Goal: Transaction & Acquisition: Book appointment/travel/reservation

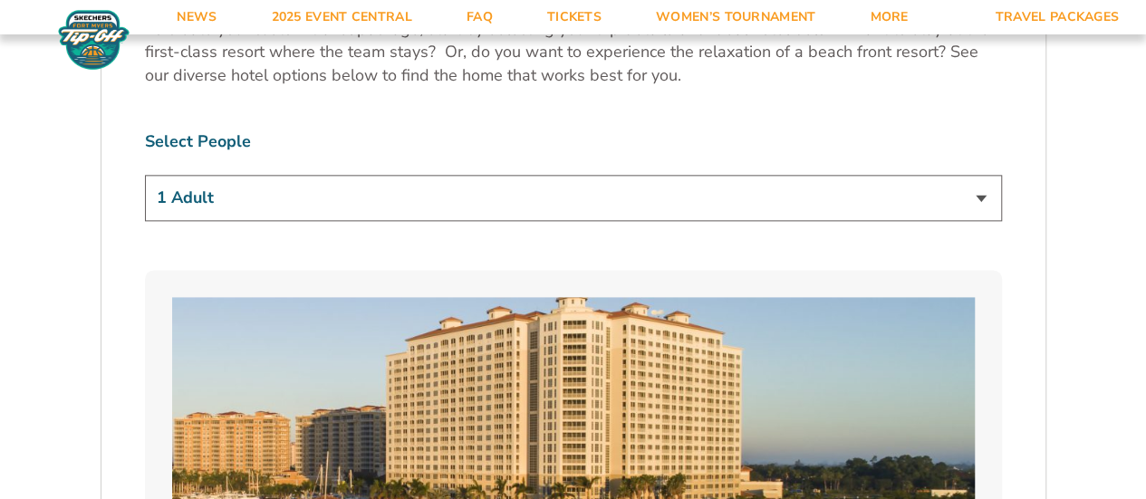
scroll to position [993, 0]
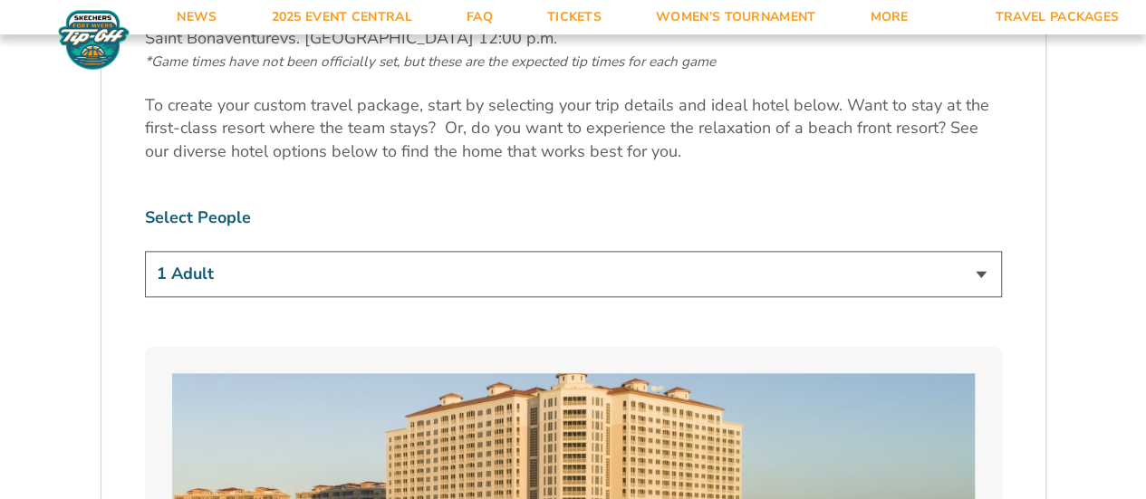
click at [991, 262] on select "1 Adult 2 Adults 3 Adults 4 Adults 2 Adults + 1 Child 2 Adults + 2 Children 2 A…" at bounding box center [573, 274] width 857 height 46
select select "2 Adults + 2 Children"
click at [145, 251] on select "1 Adult 2 Adults 3 Adults 4 Adults 2 Adults + 1 Child 2 Adults + 2 Children 2 A…" at bounding box center [573, 274] width 857 height 46
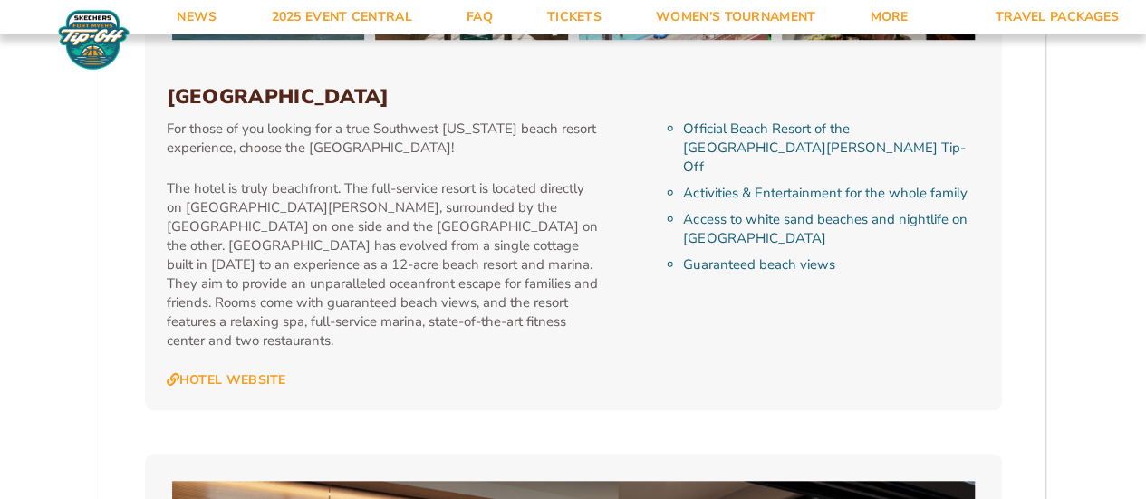
scroll to position [4040, 0]
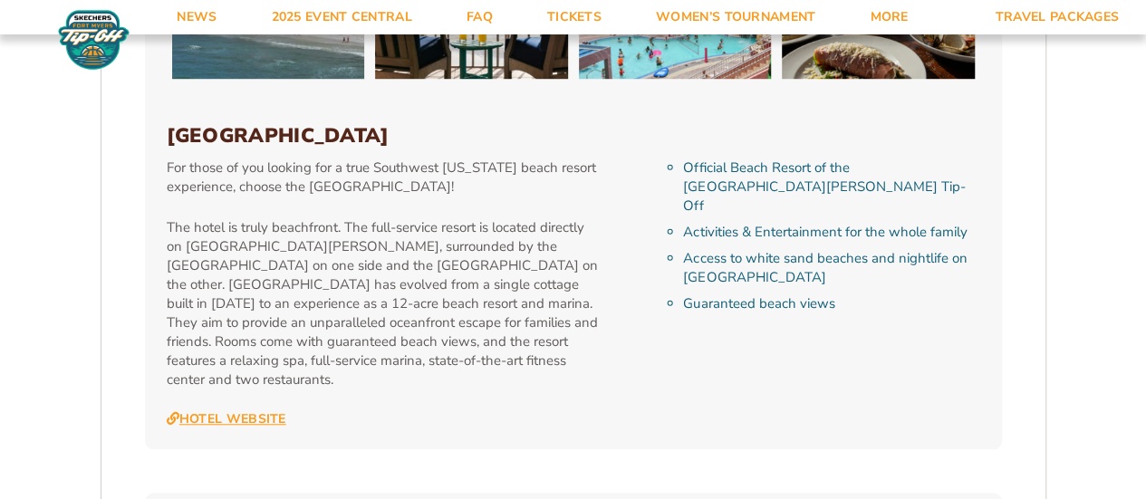
click at [264, 411] on link "Hotel Website" at bounding box center [227, 419] width 120 height 16
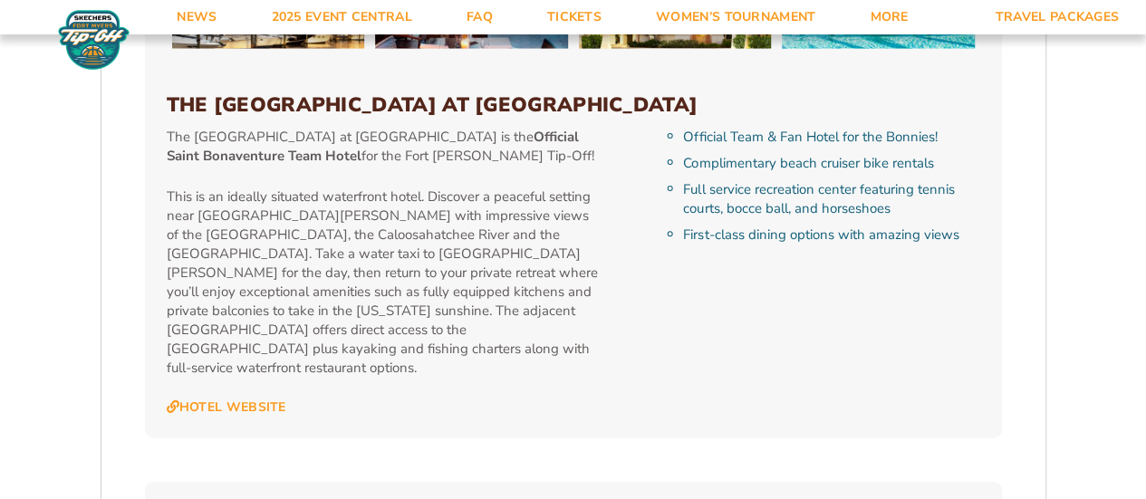
scroll to position [1931, 0]
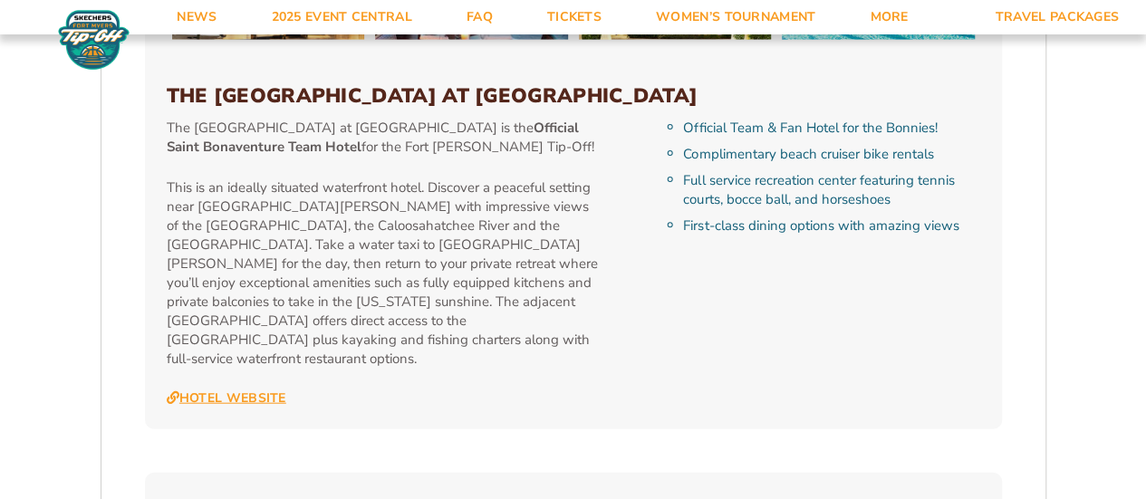
click at [189, 390] on link "Hotel Website" at bounding box center [227, 398] width 120 height 16
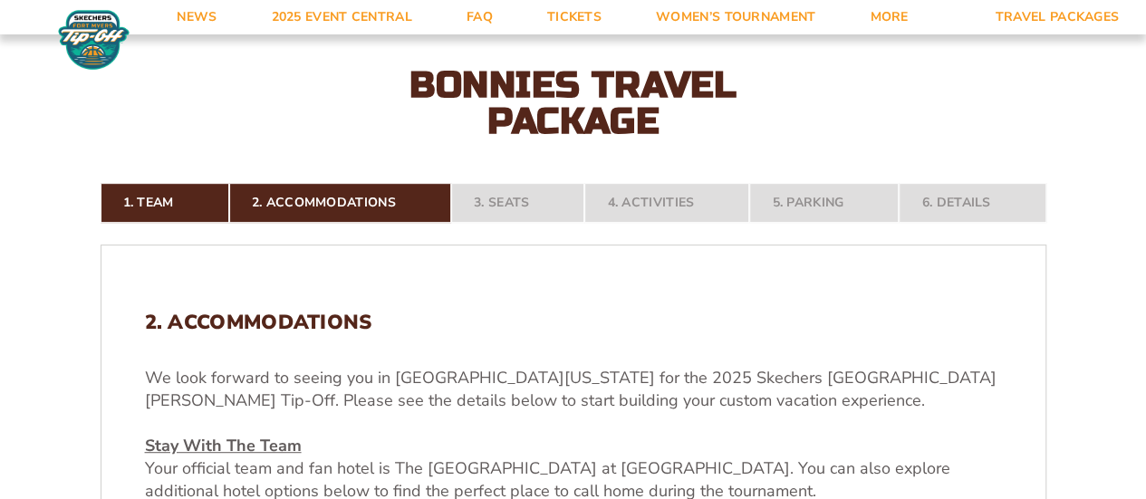
scroll to position [307, 0]
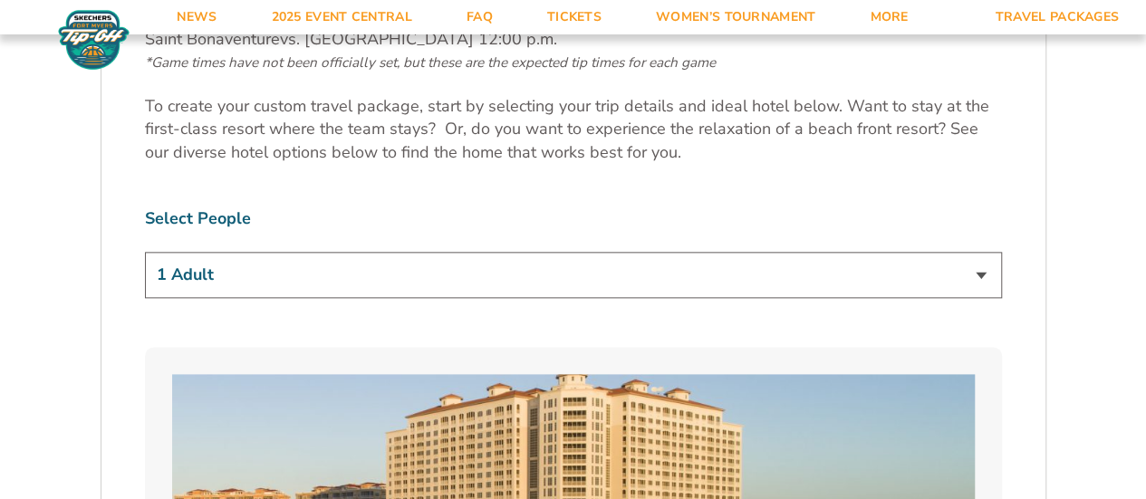
scroll to position [1098, 0]
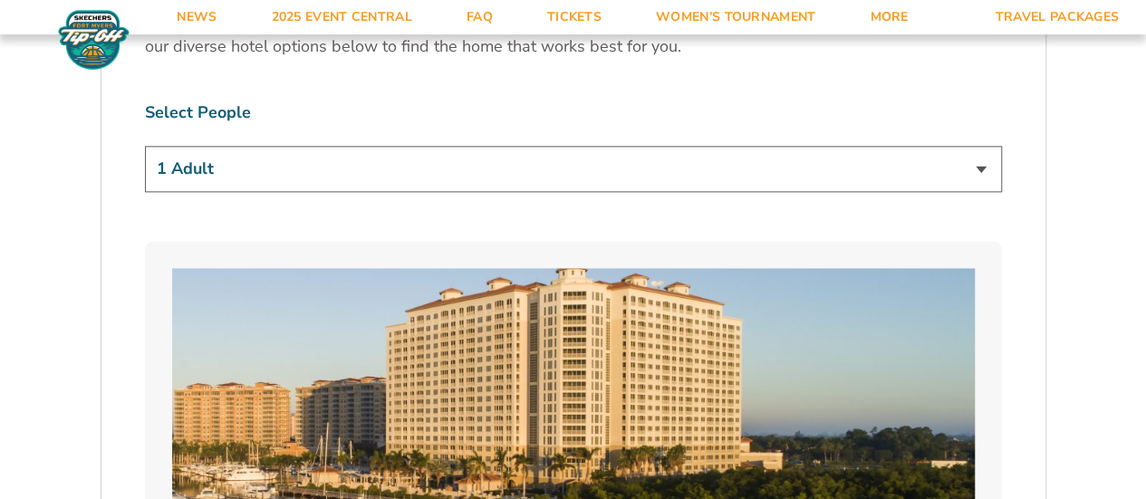
click at [973, 169] on select "1 Adult 2 Adults 3 Adults 4 Adults 2 Adults + 1 Child 2 Adults + 2 Children 2 A…" at bounding box center [573, 169] width 857 height 46
select select "2 Adults + 1 Child"
click at [145, 146] on select "1 Adult 2 Adults 3 Adults 4 Adults 2 Adults + 1 Child 2 Adults + 2 Children 2 A…" at bounding box center [573, 169] width 857 height 46
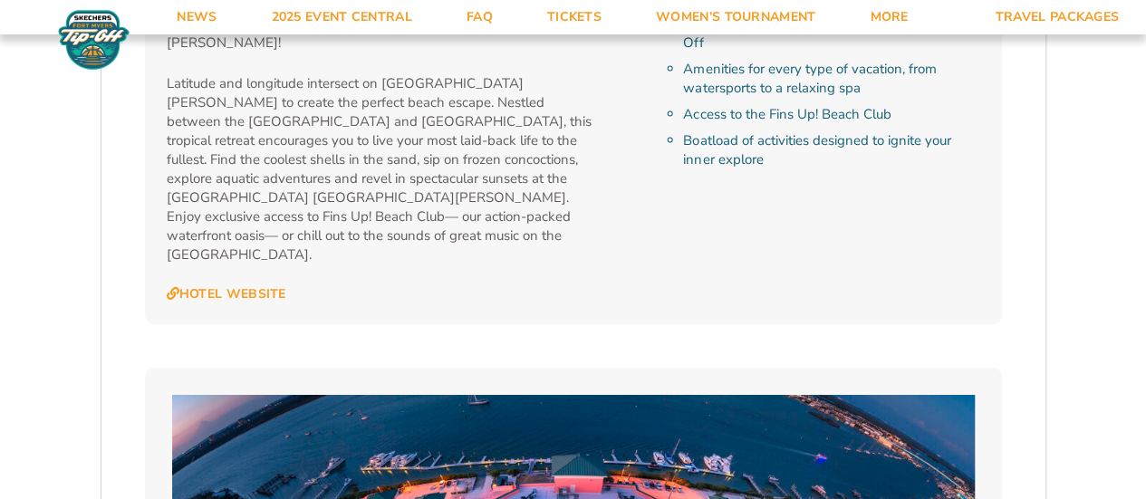
scroll to position [3140, 0]
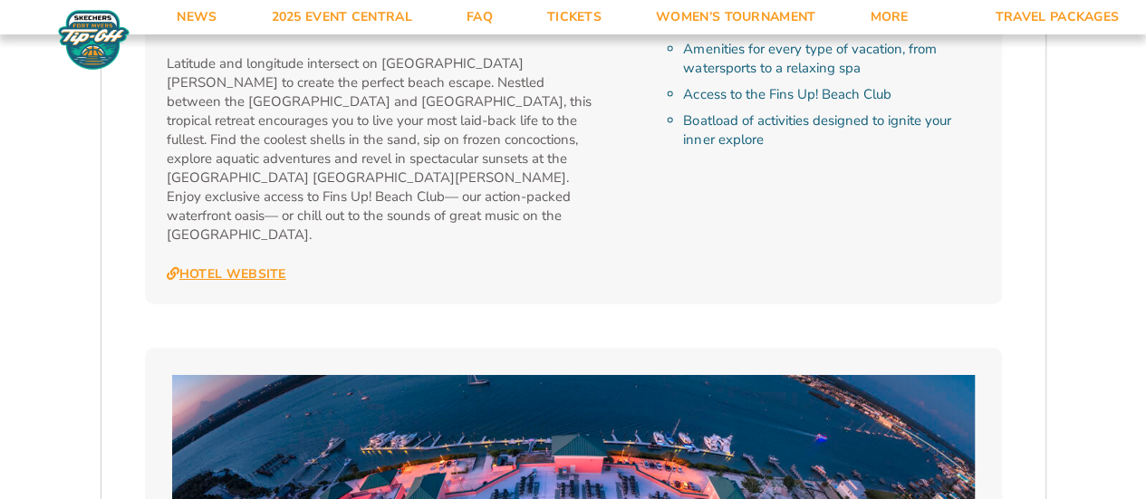
click at [268, 266] on link "Hotel Website" at bounding box center [227, 274] width 120 height 16
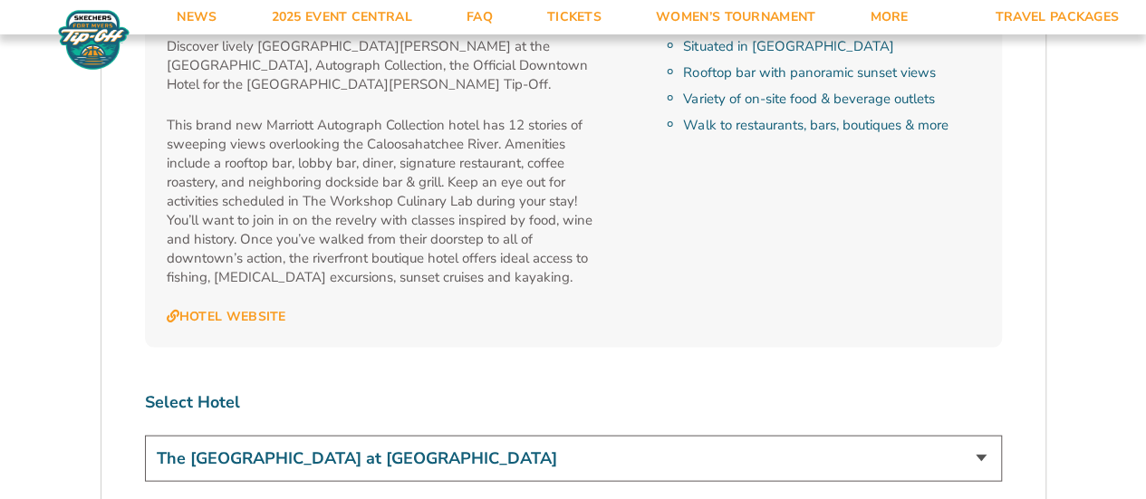
scroll to position [5229, 0]
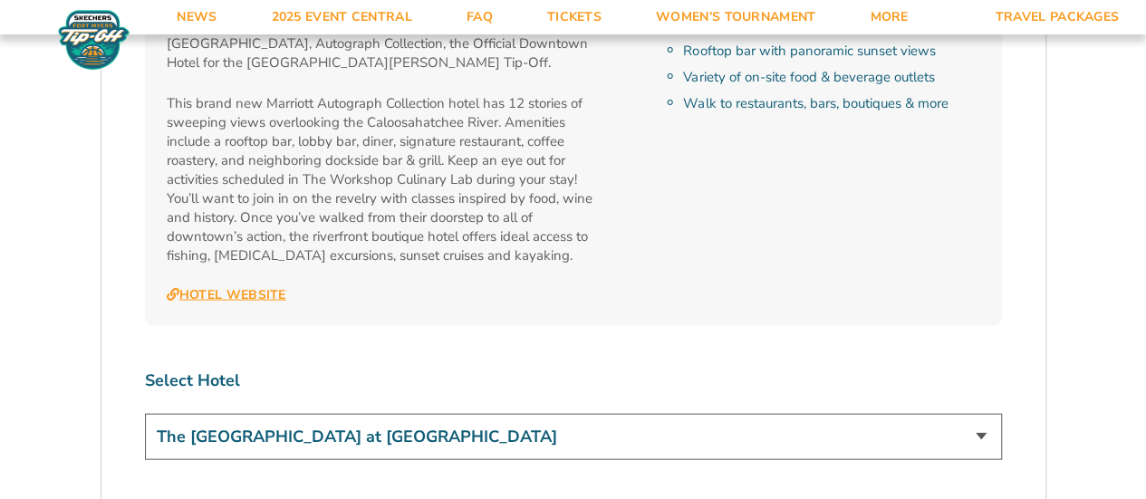
click at [228, 287] on link "Hotel Website" at bounding box center [227, 295] width 120 height 16
